Goal: Obtain resource: Obtain resource

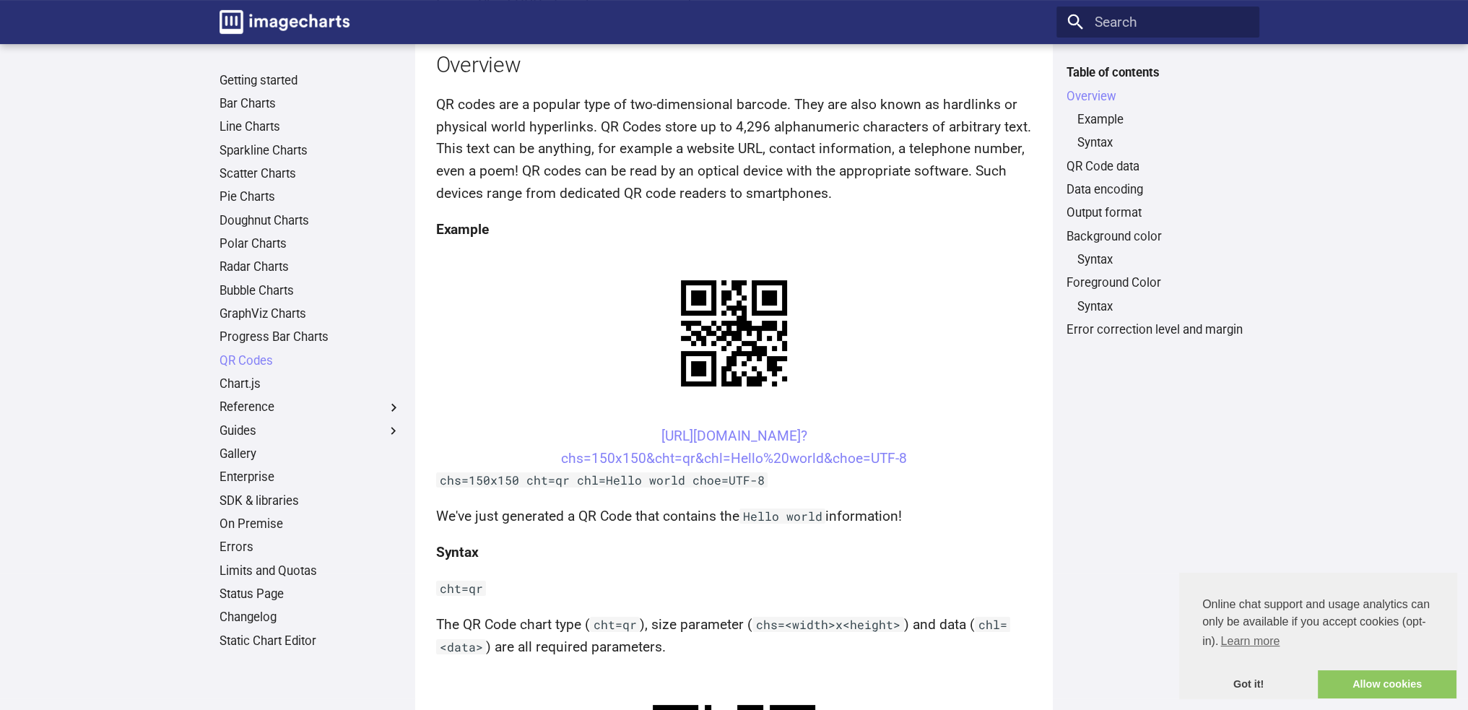
scroll to position [144, 0]
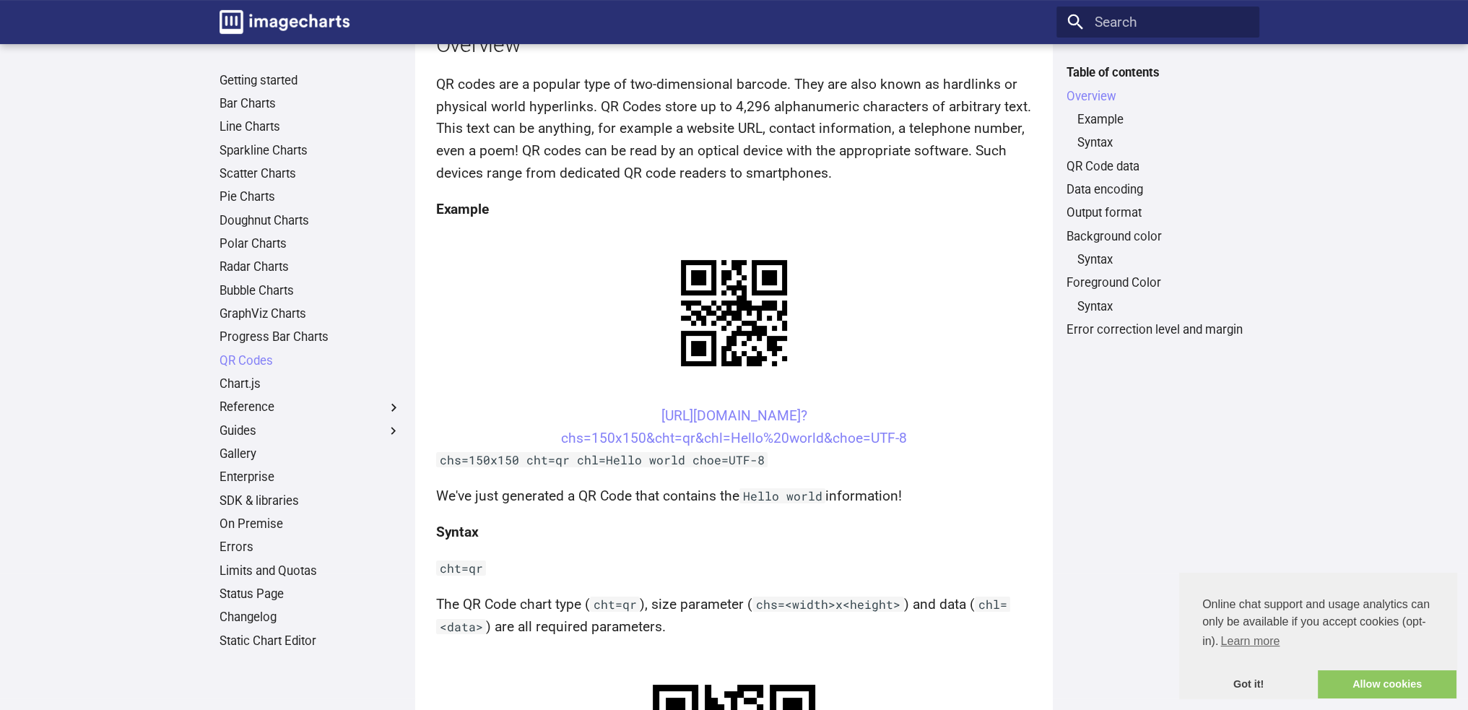
scroll to position [217, 0]
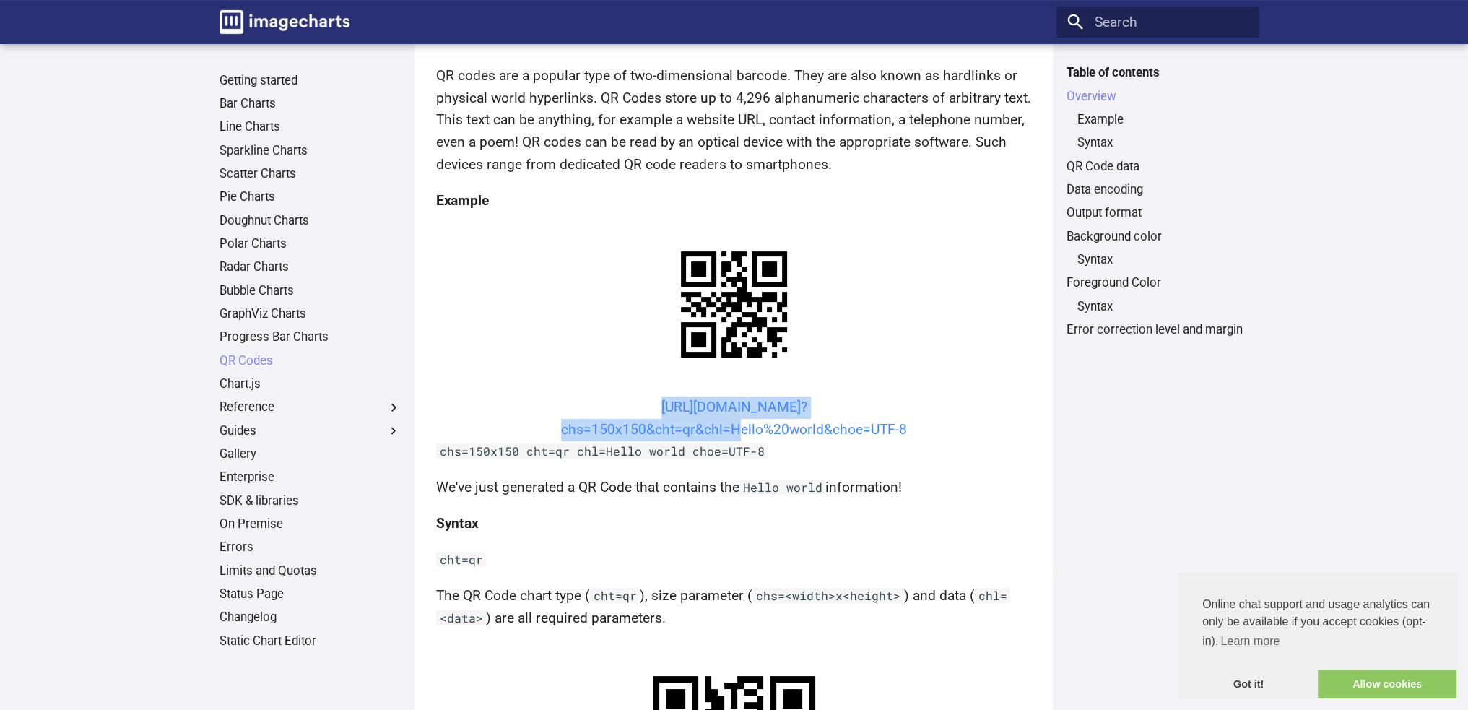
drag, startPoint x: 628, startPoint y: 268, endPoint x: 731, endPoint y: 303, distance: 108.2
click at [731, 396] on center "[URL][DOMAIN_NAME]? chs=150x150&cht=qr&chl=Hello%20world&choe=UTF-8" at bounding box center [734, 418] width 596 height 44
copy link "[URL][DOMAIN_NAME]? chs=150x150&cht=qr&chl="
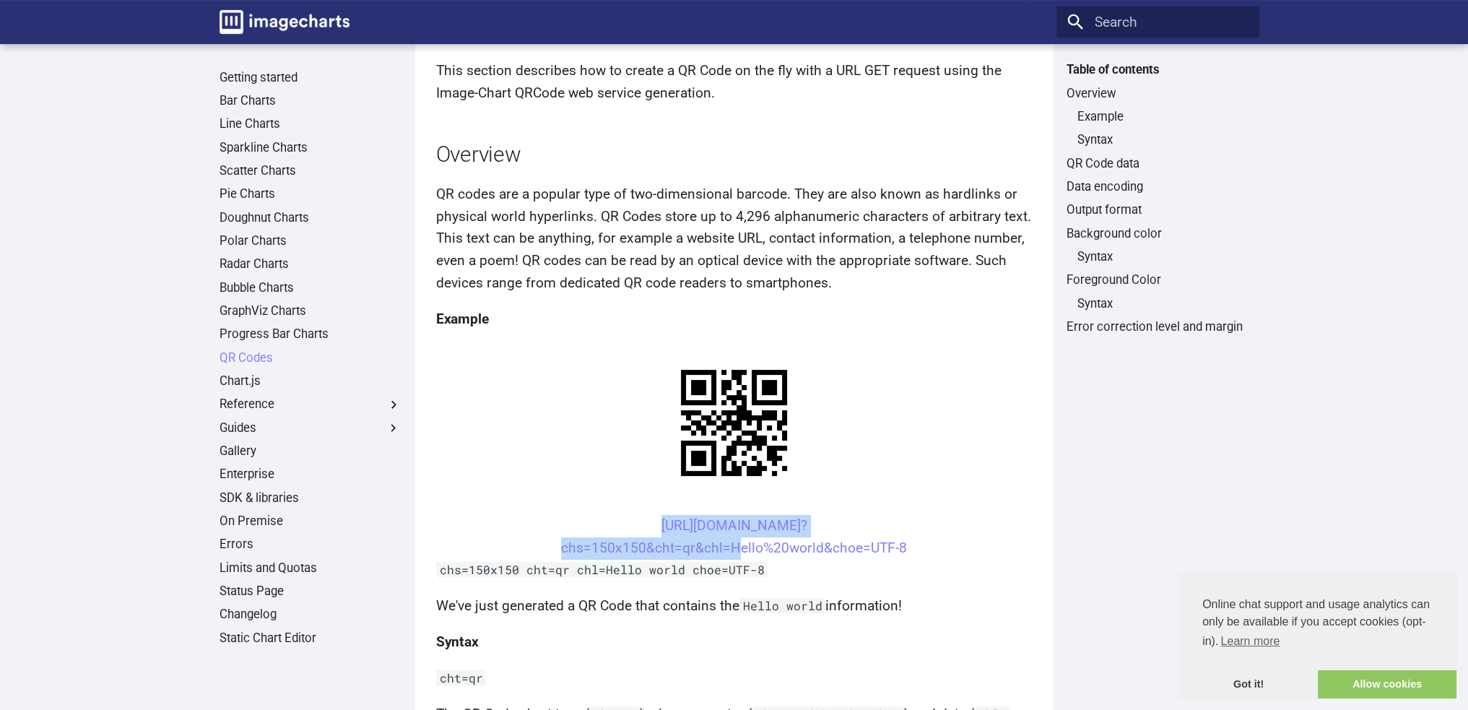
scroll to position [0, 0]
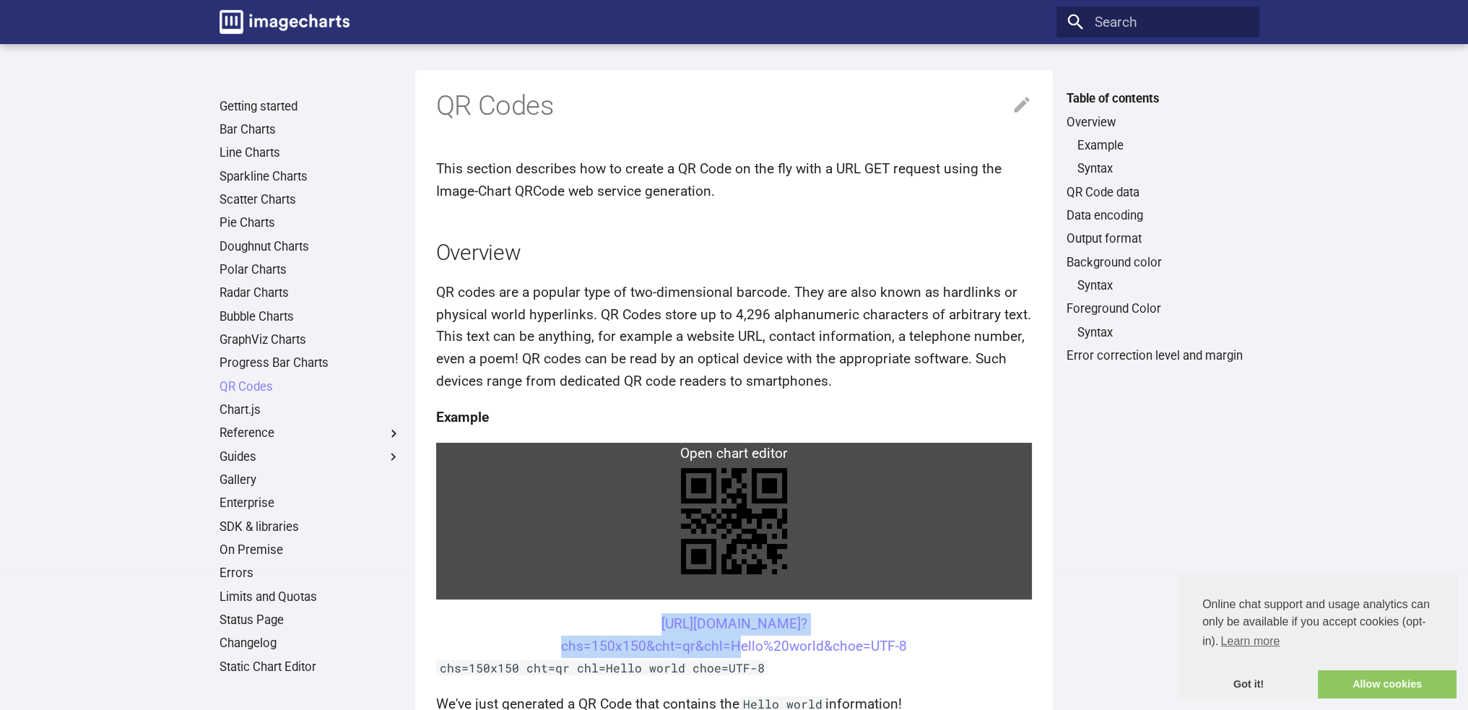
click at [765, 449] on link at bounding box center [734, 521] width 596 height 157
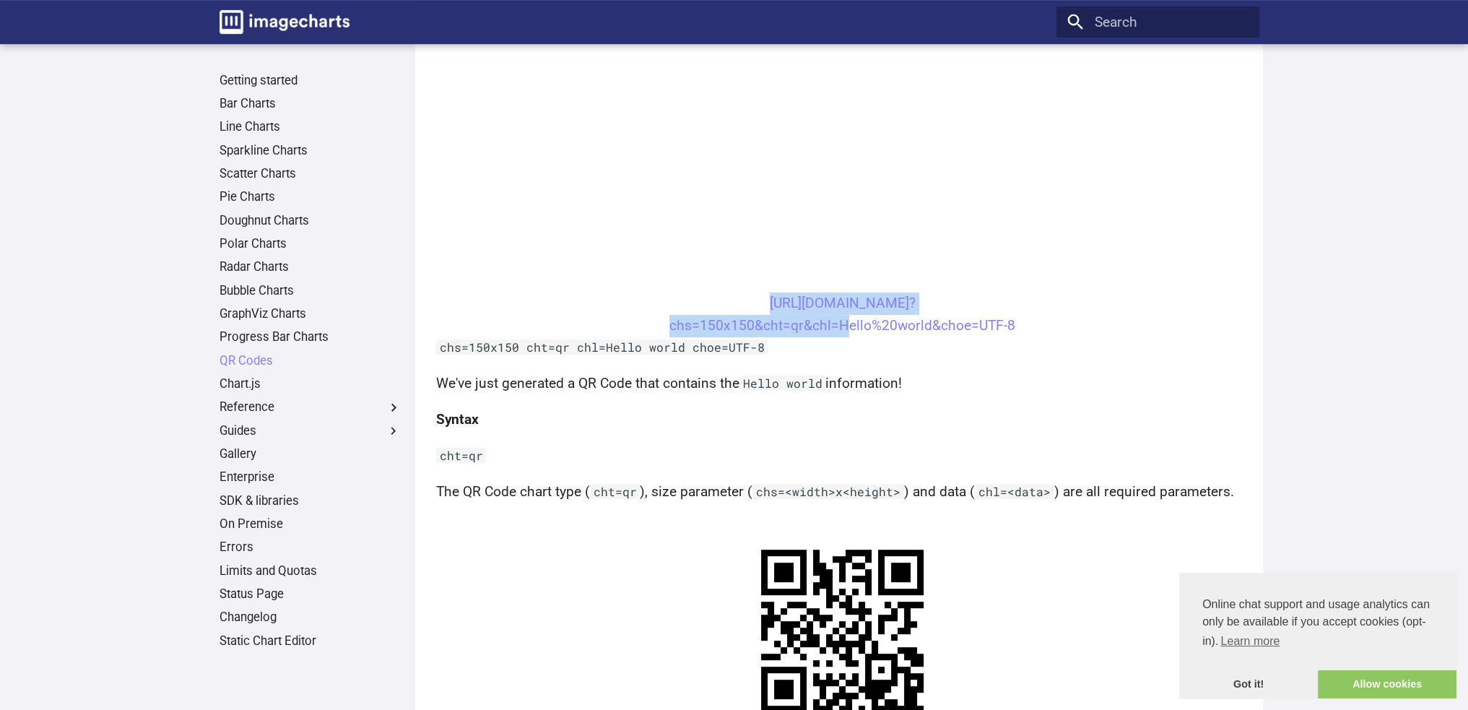
scroll to position [505, 0]
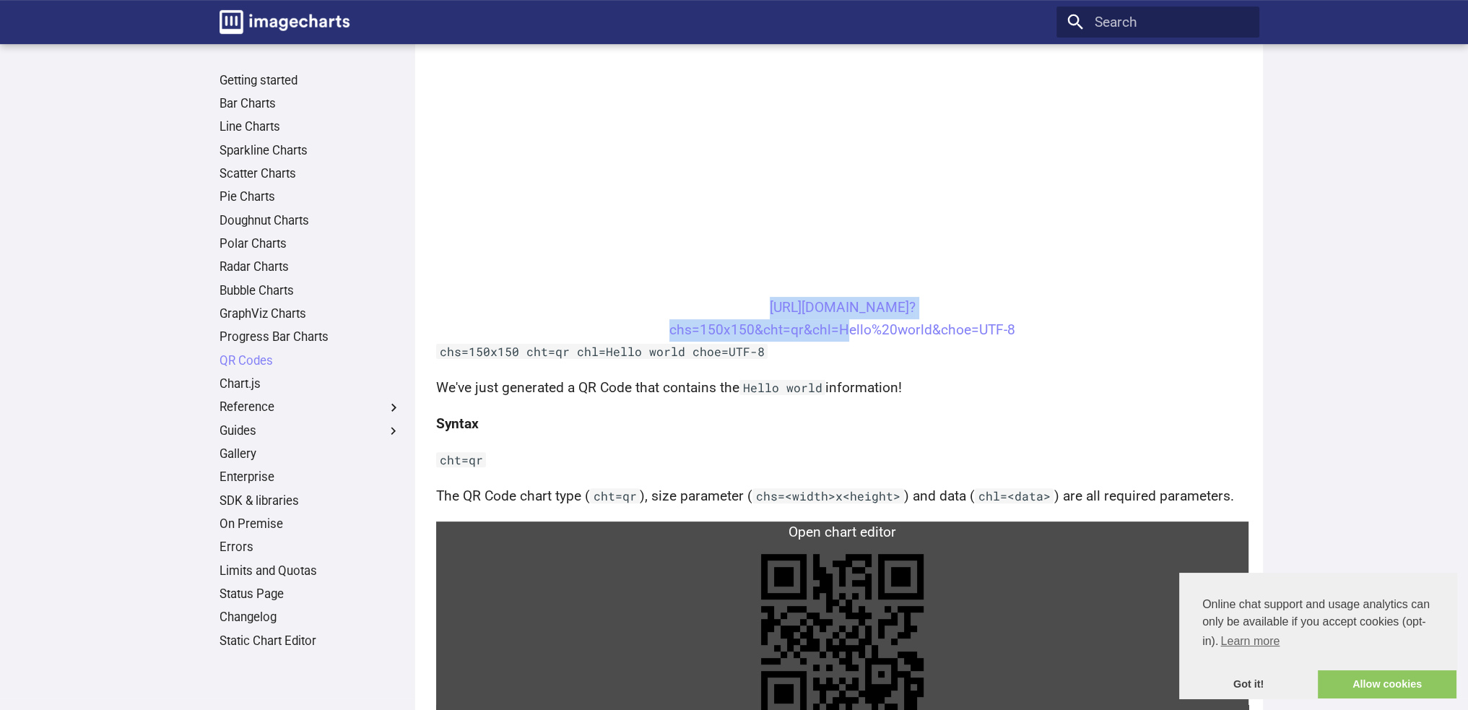
click at [595, 533] on link at bounding box center [842, 634] width 813 height 227
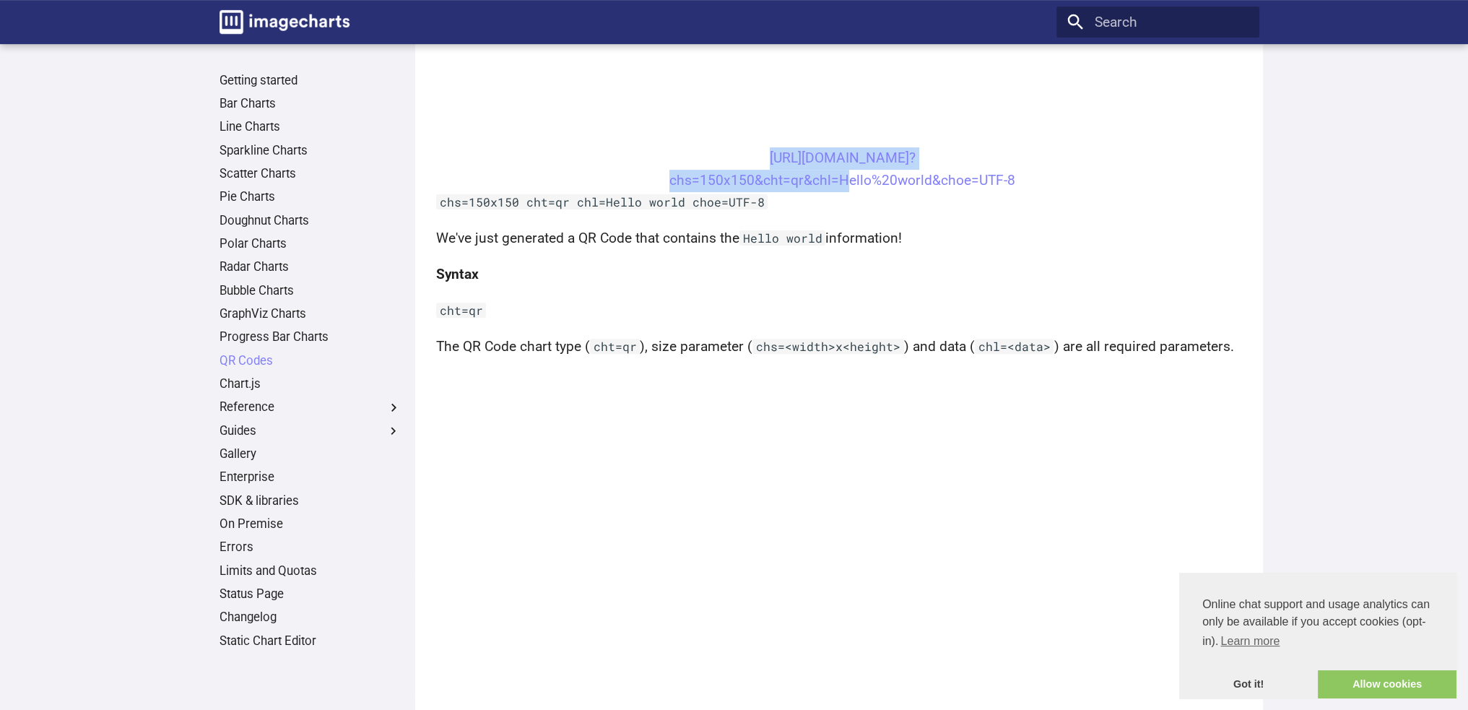
scroll to position [433, 0]
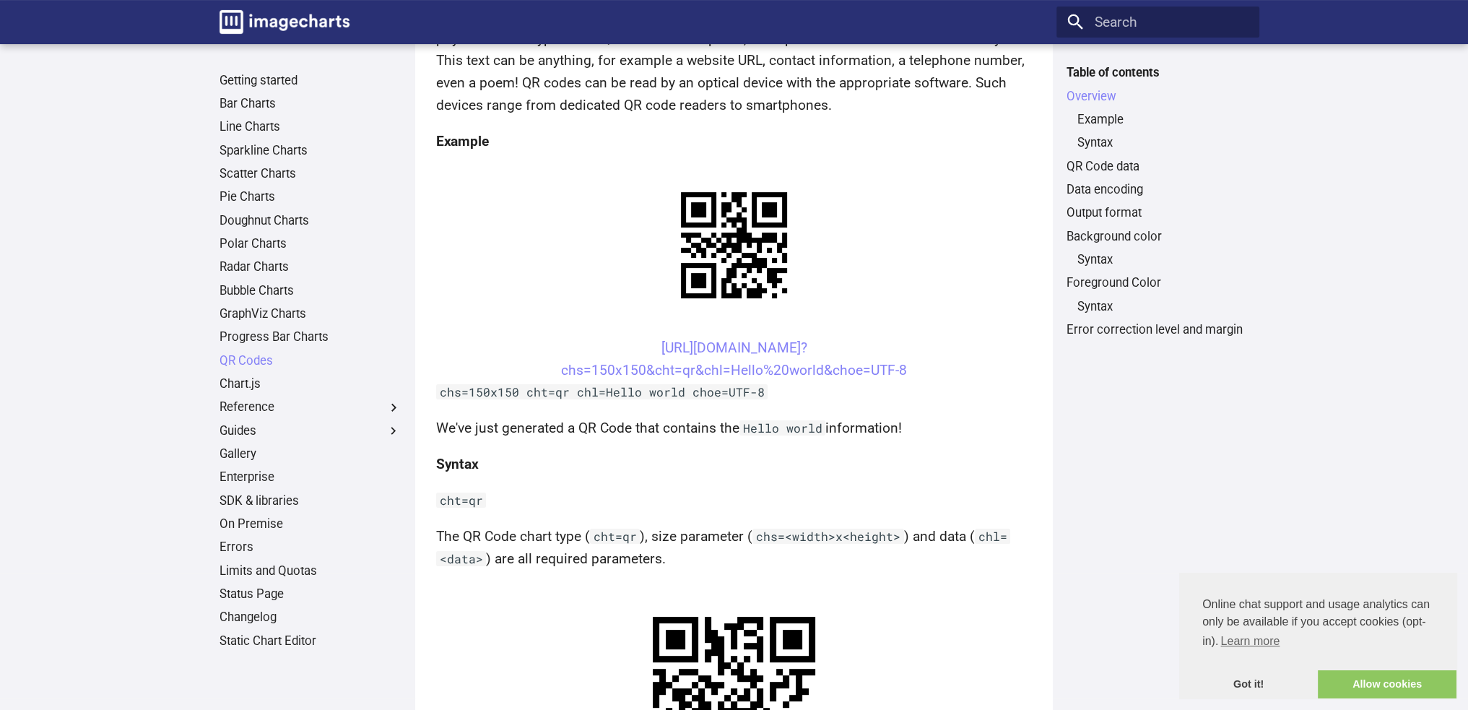
scroll to position [289, 0]
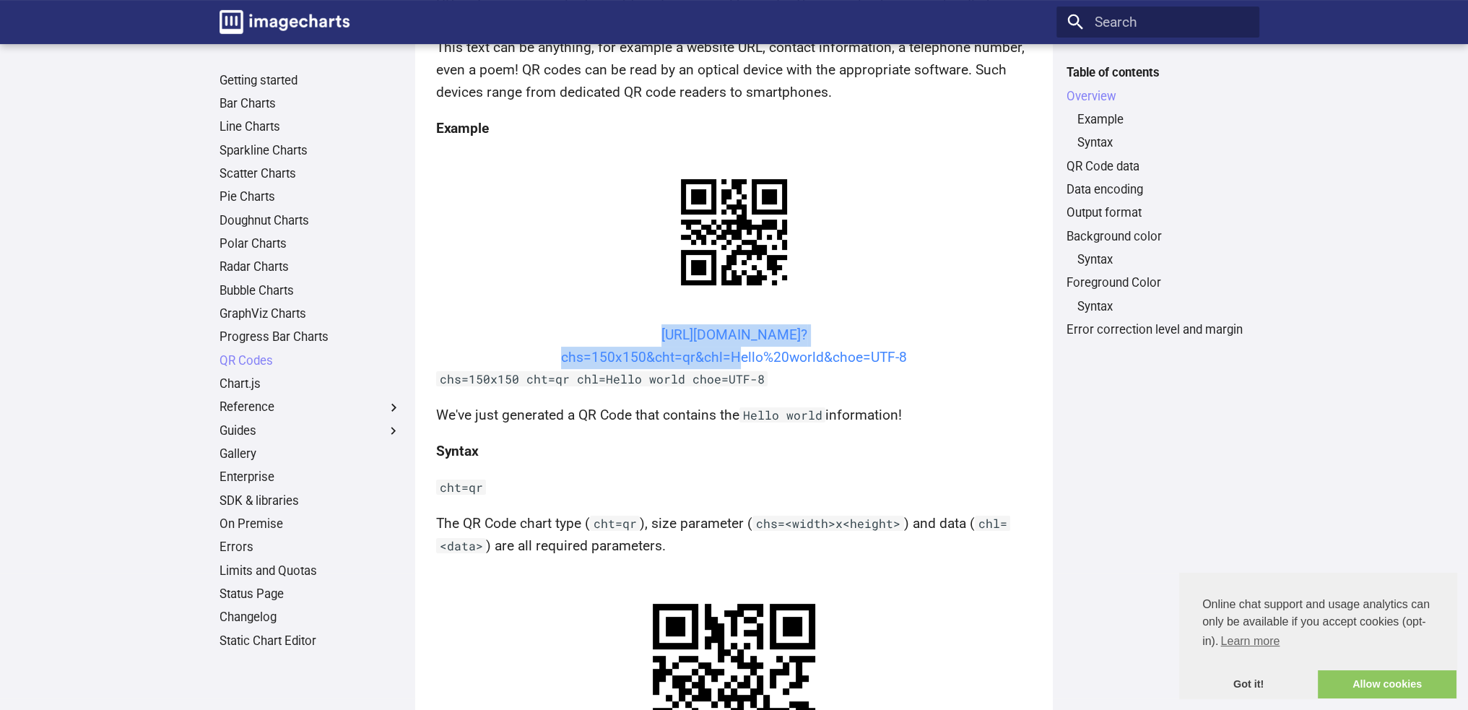
drag, startPoint x: 632, startPoint y: 329, endPoint x: 728, endPoint y: 362, distance: 101.6
click at [728, 362] on center "[URL][DOMAIN_NAME]? chs=150x150&cht=qr&chl=Hello%20world&choe=UTF-8" at bounding box center [734, 346] width 596 height 44
copy link "[URL][DOMAIN_NAME]? chs=150x150&cht=qr&chl="
